Goal: Transaction & Acquisition: Purchase product/service

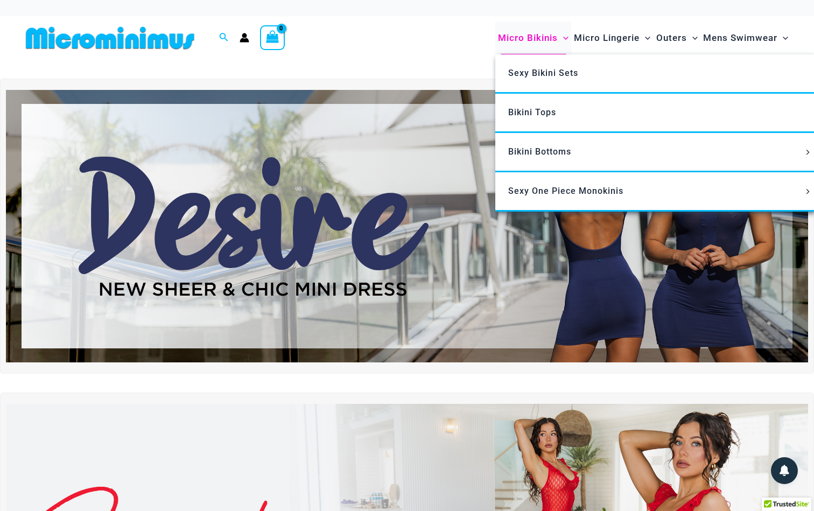
click at [537, 36] on span "Micro Bikinis" at bounding box center [528, 37] width 60 height 27
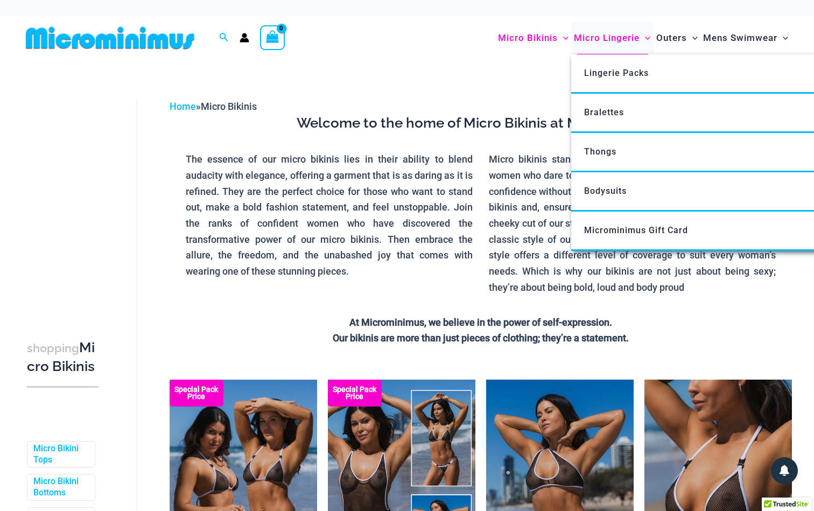
click at [598, 39] on span "Micro Lingerie" at bounding box center [607, 37] width 66 height 27
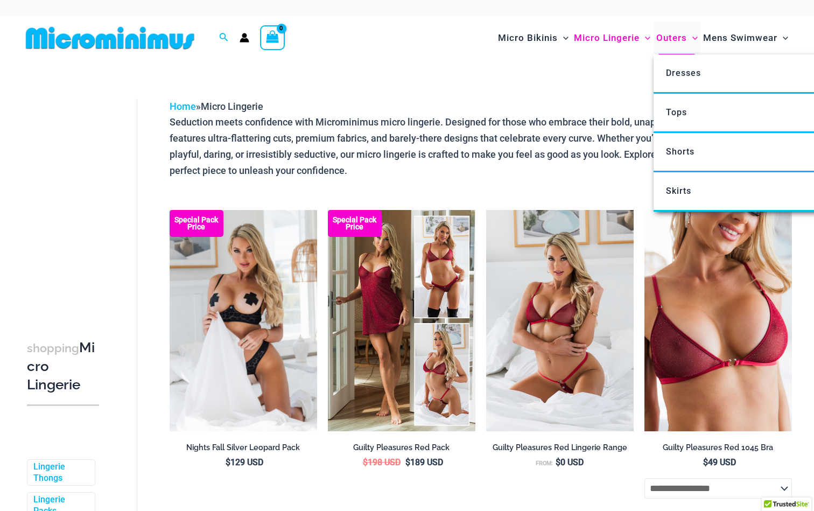
click at [679, 41] on span "Outers" at bounding box center [672, 37] width 31 height 27
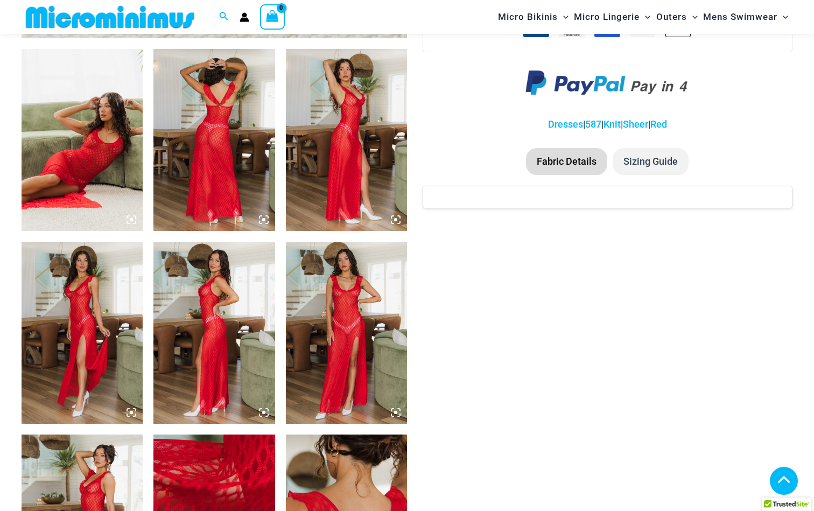
scroll to position [649, 0]
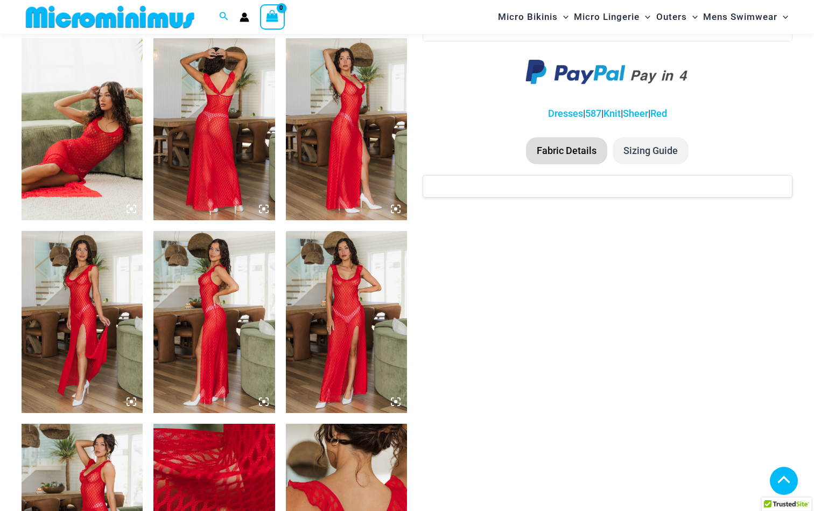
click at [354, 276] on img at bounding box center [346, 322] width 121 height 182
